Goal: Information Seeking & Learning: Check status

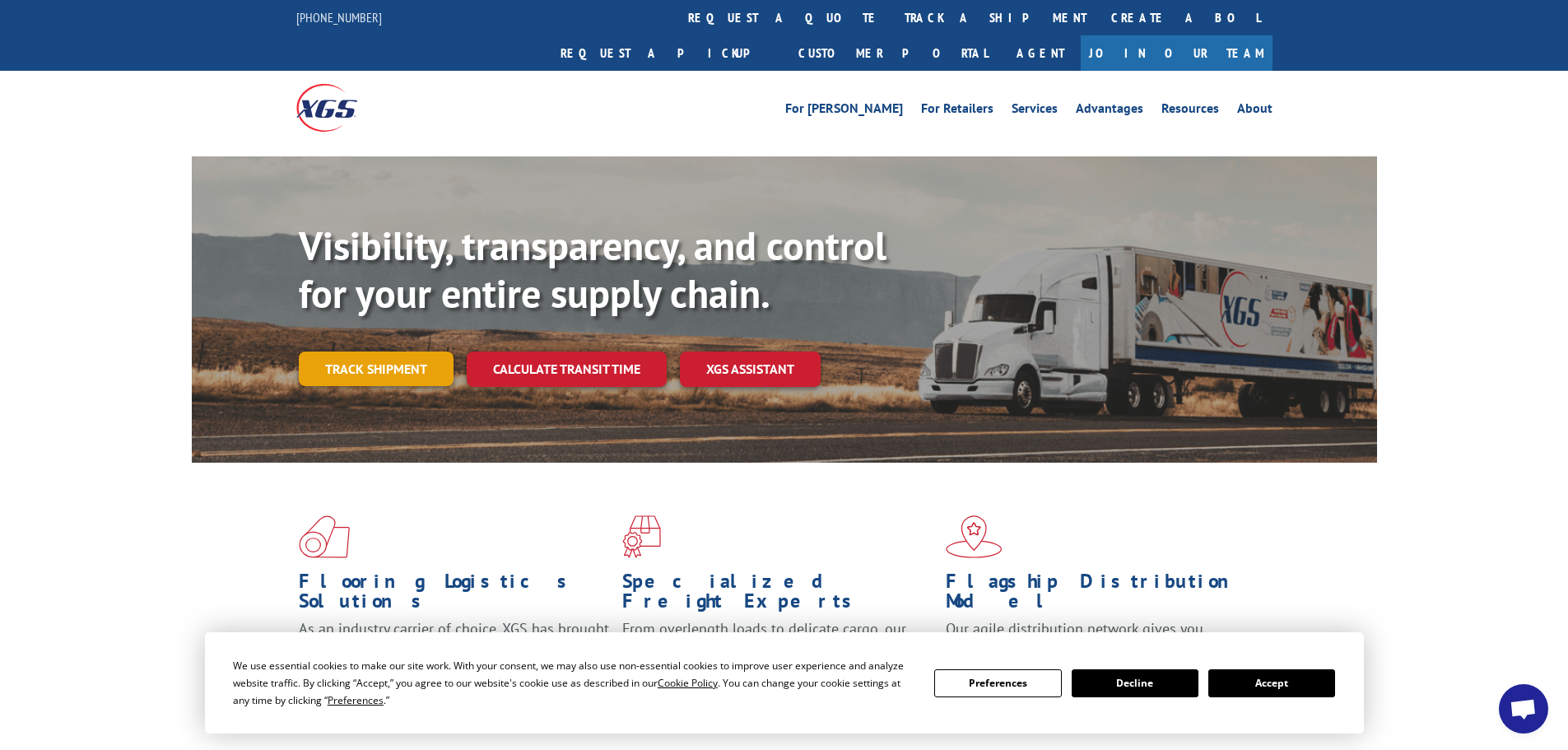
click at [393, 351] on link "Track shipment" at bounding box center [376, 368] width 154 height 35
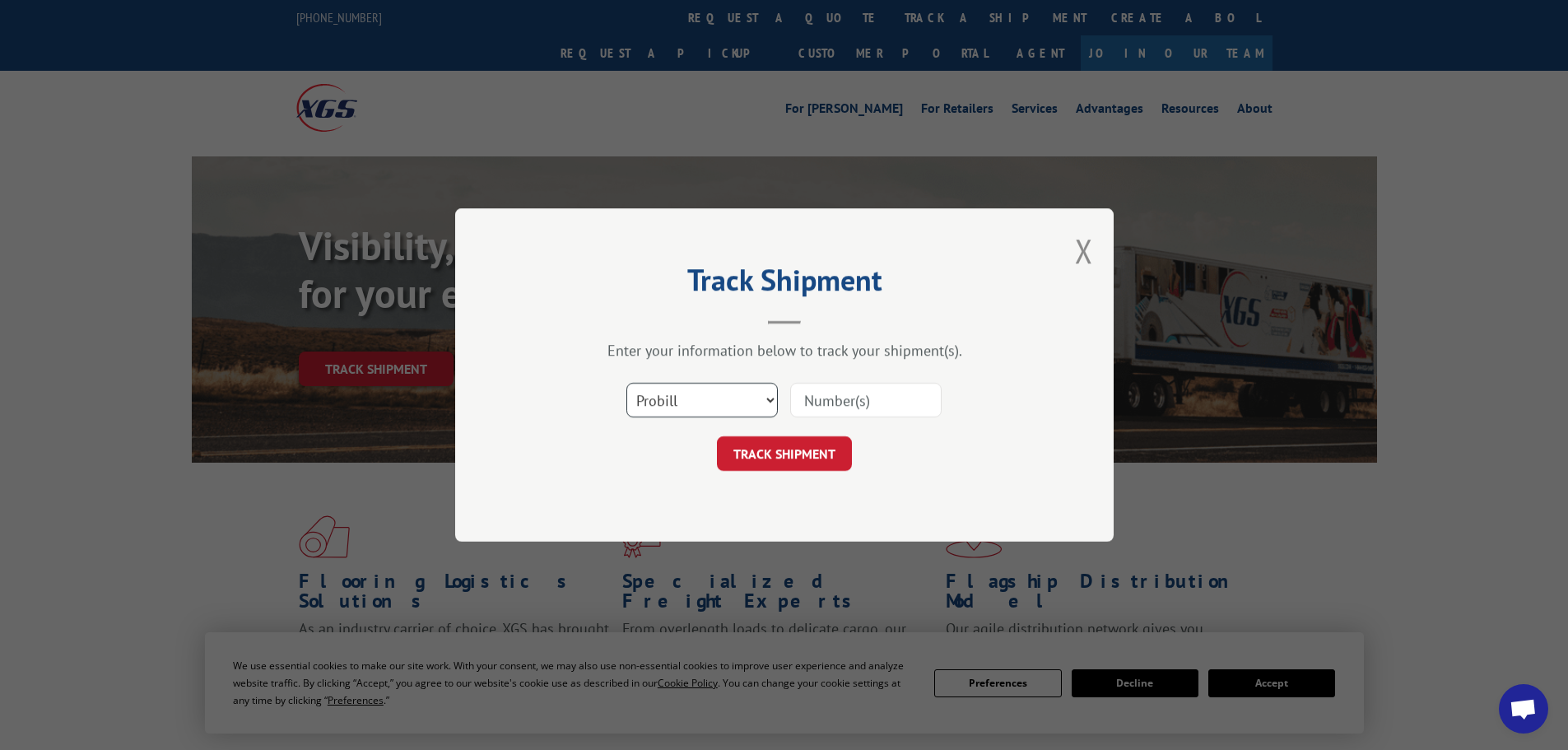
click at [705, 397] on select "Select category... Probill BOL PO" at bounding box center [702, 400] width 151 height 35
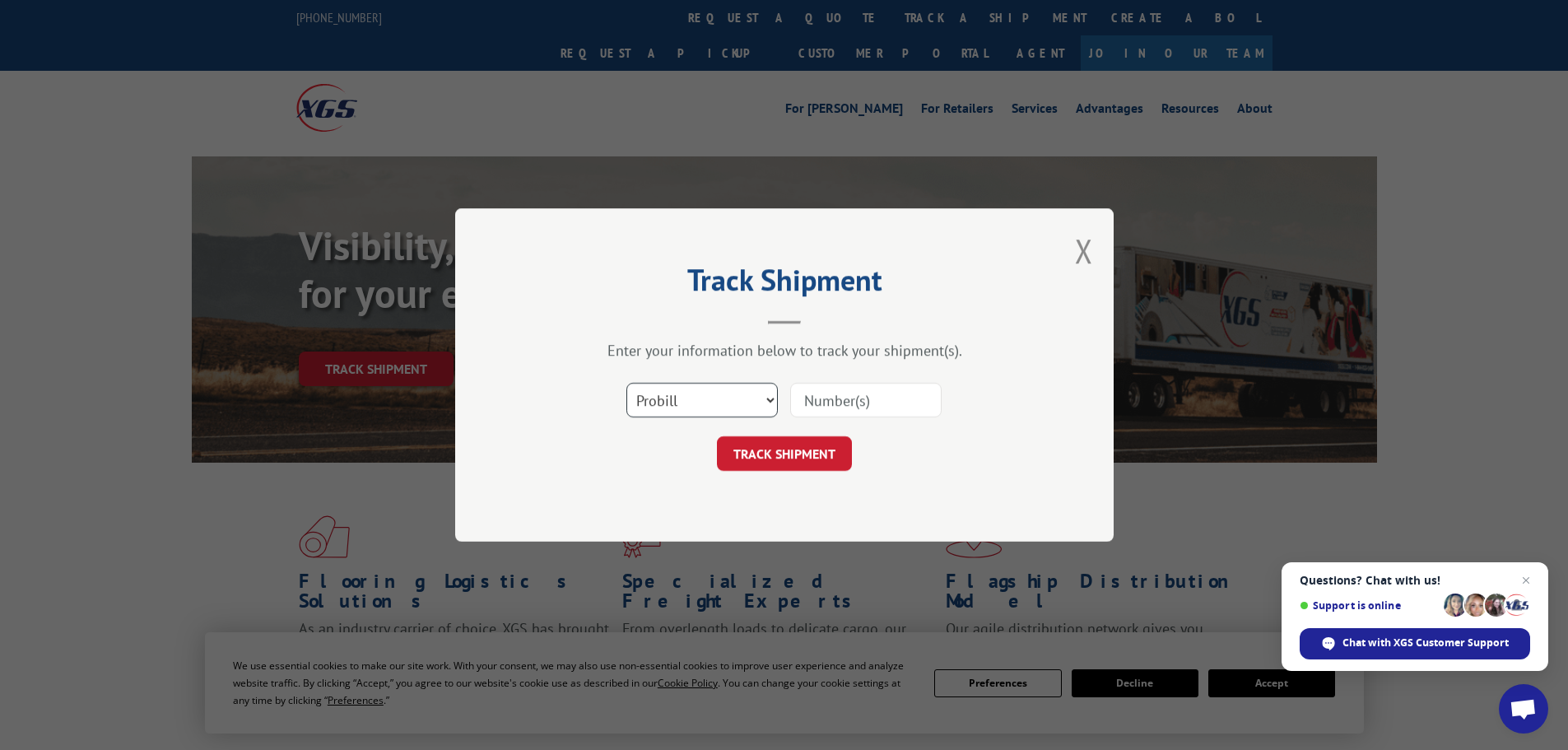
select select "bol"
click at [626, 383] on select "Select category... Probill BOL PO" at bounding box center [702, 400] width 151 height 35
click at [862, 394] on input at bounding box center [865, 400] width 151 height 35
paste input "5418618"
type input "5418618"
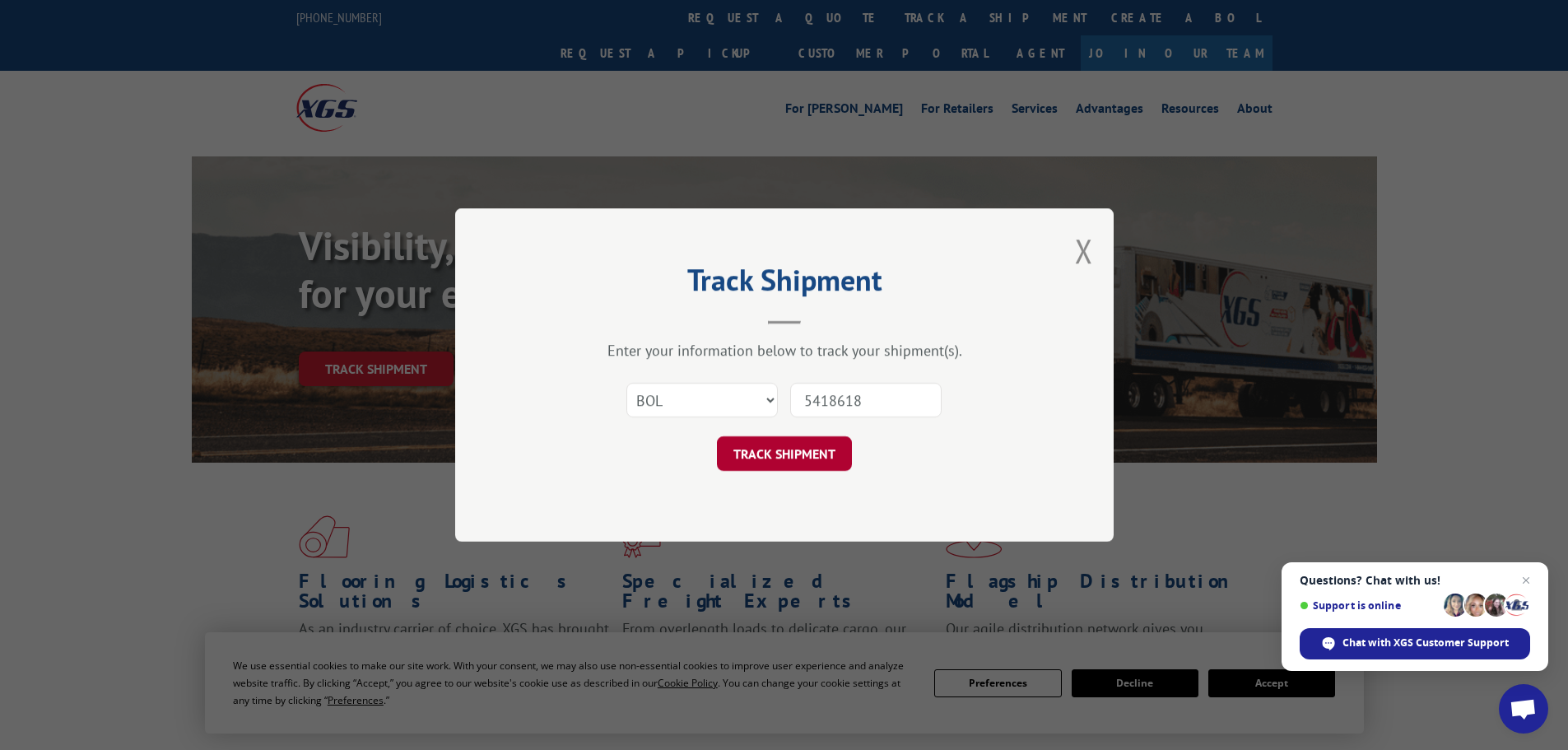
click at [775, 453] on button "TRACK SHIPMENT" at bounding box center [784, 454] width 135 height 35
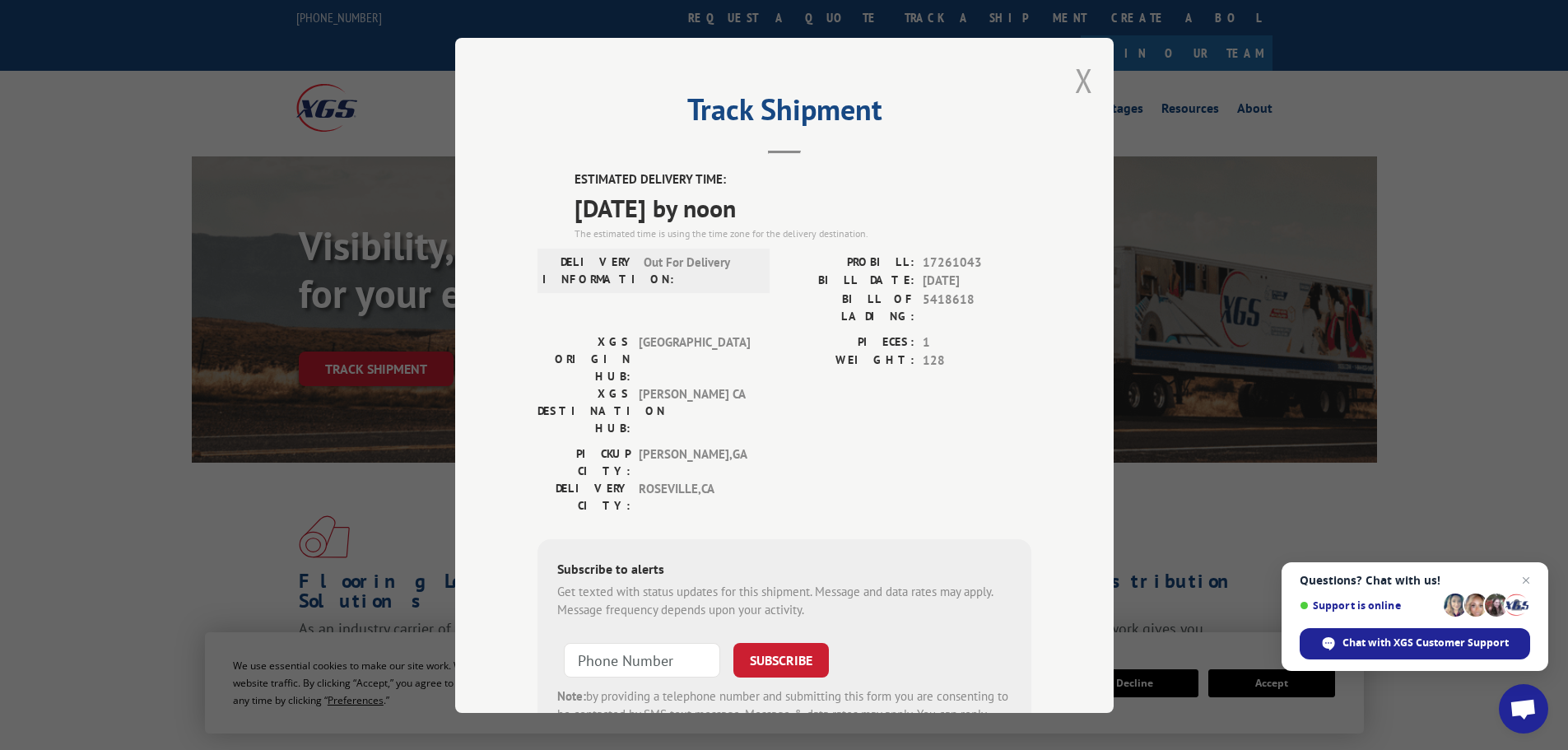
click at [1076, 80] on button "Close modal" at bounding box center [1083, 80] width 18 height 44
